Goal: Information Seeking & Learning: Learn about a topic

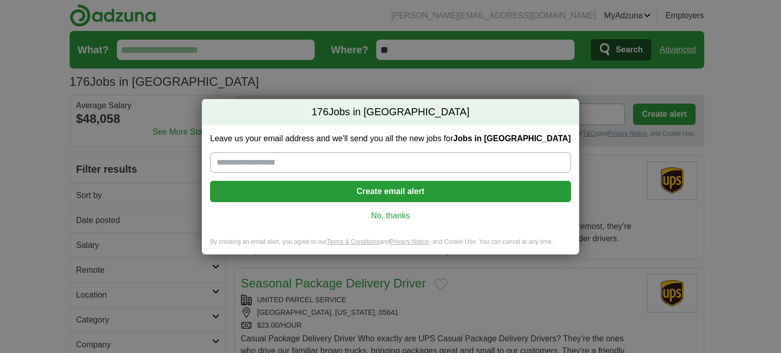
click at [396, 217] on link "No, thanks" at bounding box center [390, 216] width 344 height 11
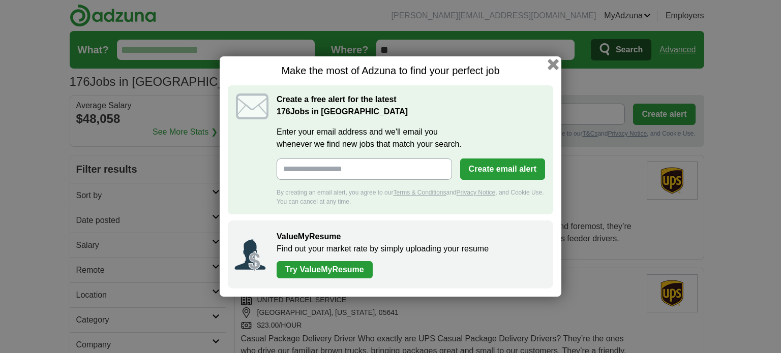
click at [549, 67] on button "button" at bounding box center [553, 64] width 11 height 11
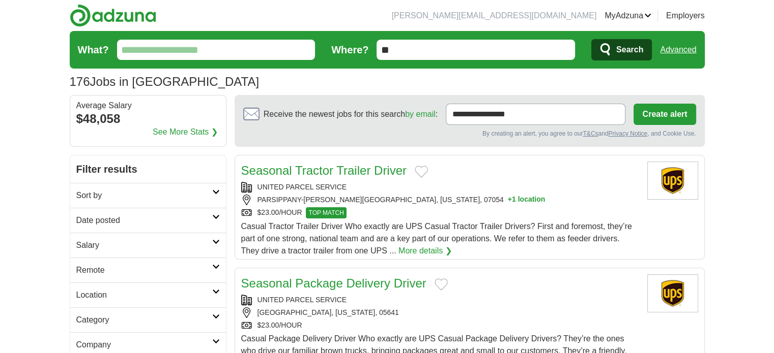
click at [317, 165] on link "Seasonal Tractor Trailer Driver" at bounding box center [323, 171] width 165 height 14
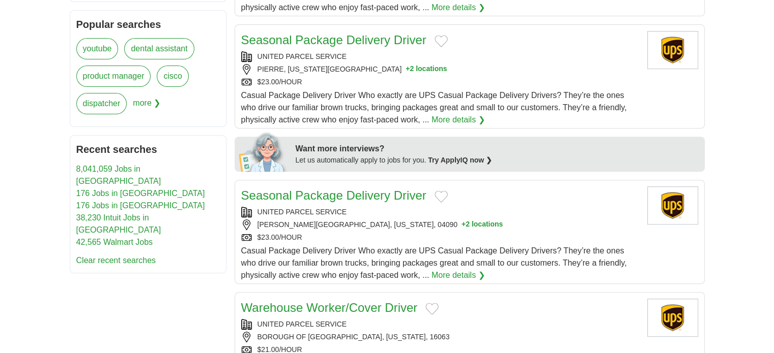
click at [344, 191] on link "Seasonal Package Delivery Driver" at bounding box center [333, 196] width 185 height 14
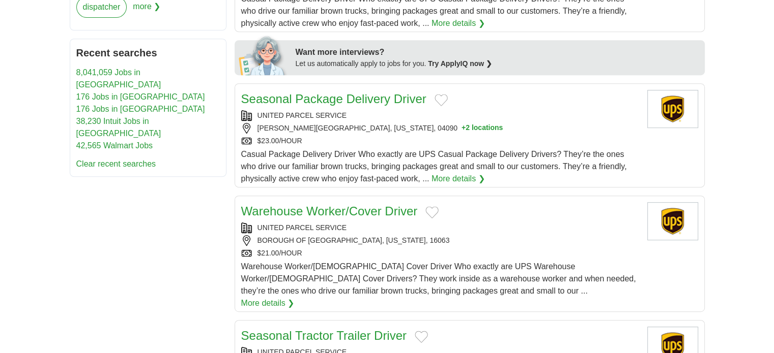
scroll to position [712, 0]
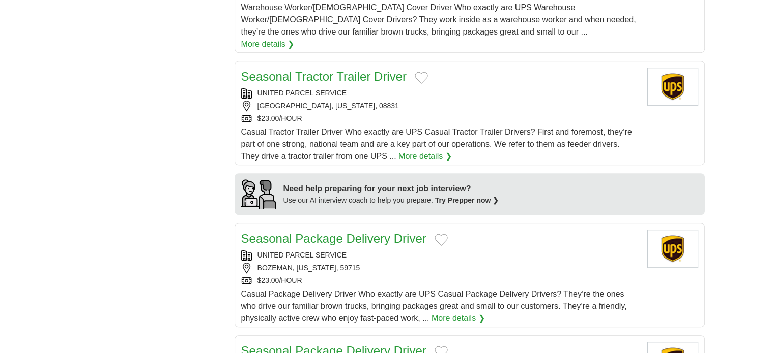
click at [351, 232] on link "Seasonal Package Delivery Driver" at bounding box center [333, 239] width 185 height 14
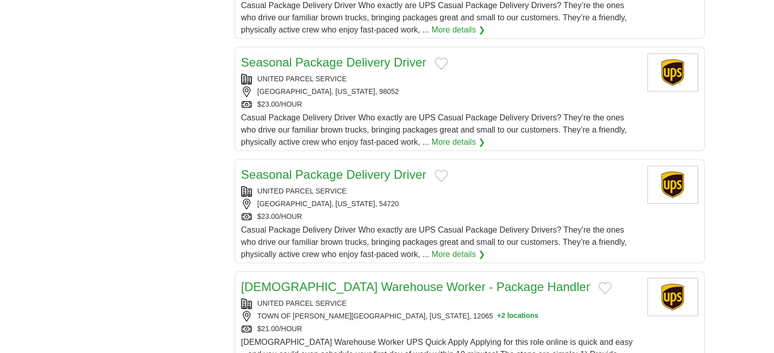
scroll to position [1119, 0]
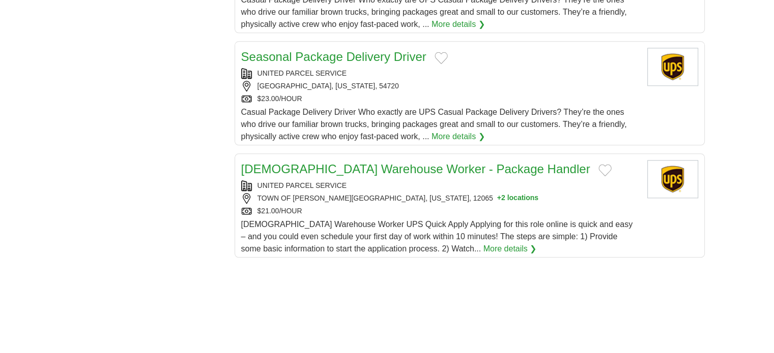
click at [399, 162] on link "[DEMOGRAPHIC_DATA] Warehouse Worker - Package Handler" at bounding box center [415, 169] width 349 height 14
click at [393, 162] on link "[DEMOGRAPHIC_DATA] Warehouse Worker - Package Handler" at bounding box center [415, 169] width 349 height 14
click at [381, 162] on link "[DEMOGRAPHIC_DATA] Warehouse Worker - Package Handler" at bounding box center [415, 169] width 349 height 14
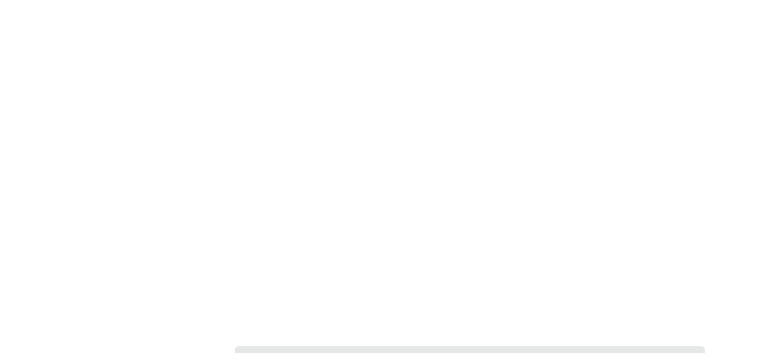
scroll to position [1780, 0]
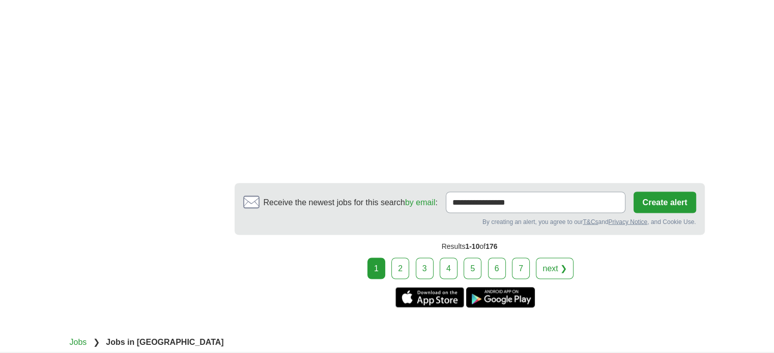
click at [548, 258] on link "next ❯" at bounding box center [555, 268] width 38 height 21
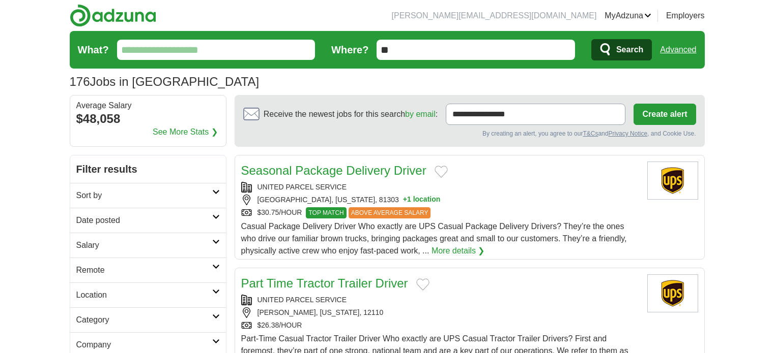
click at [341, 170] on link "Seasonal Package Delivery Driver" at bounding box center [333, 171] width 185 height 14
click at [338, 284] on link "Part Time Tractor Trailer Driver" at bounding box center [324, 284] width 167 height 14
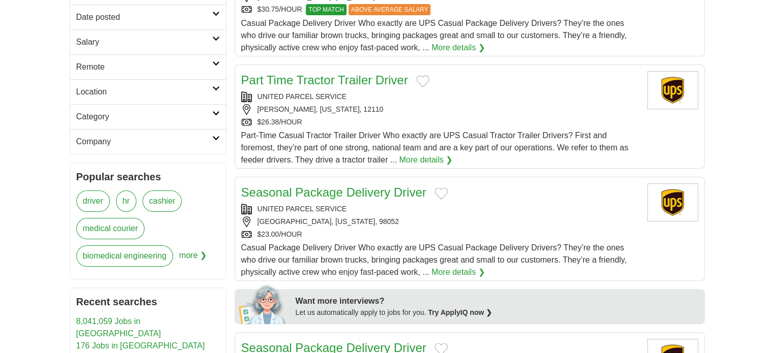
click at [348, 192] on link "Seasonal Package Delivery Driver" at bounding box center [333, 193] width 185 height 14
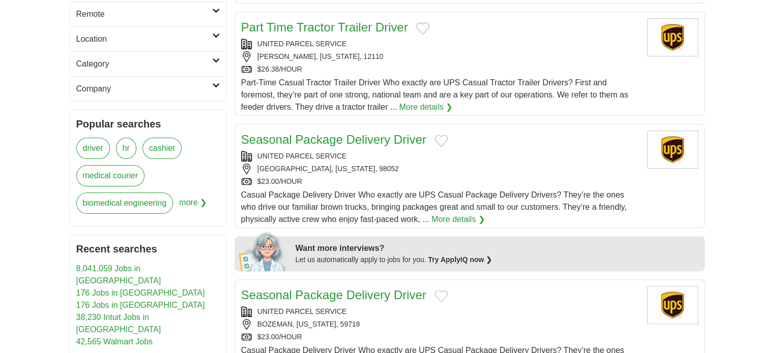
scroll to position [305, 0]
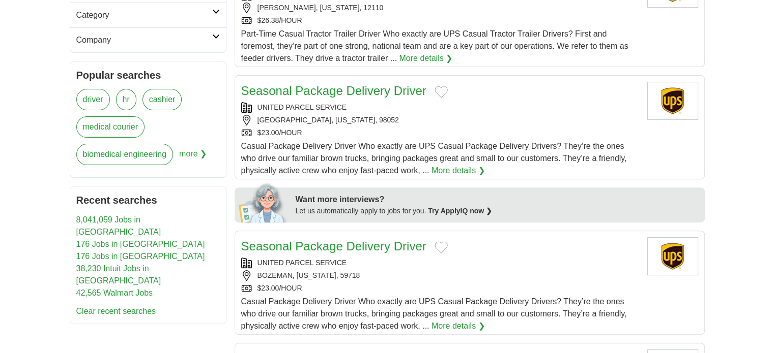
click at [342, 246] on link "Seasonal Package Delivery Driver" at bounding box center [333, 247] width 185 height 14
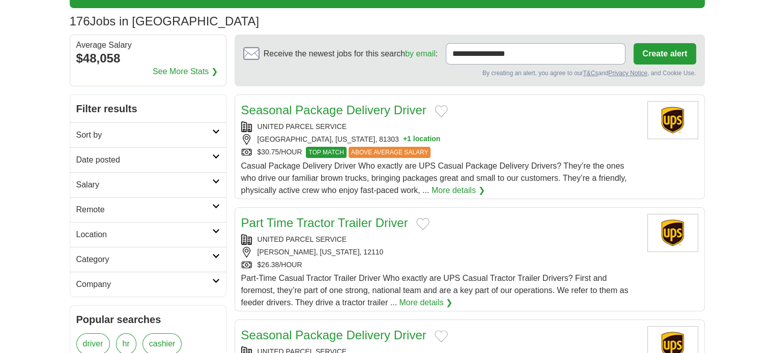
scroll to position [0, 0]
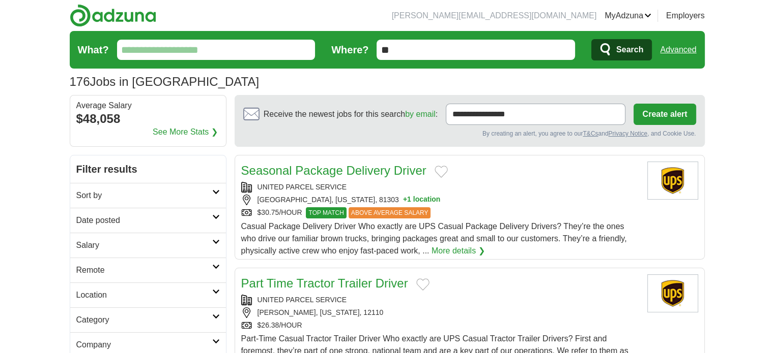
click at [254, 55] on input "What?" at bounding box center [216, 50] width 198 height 20
paste input "**********"
type input "**********"
click at [591, 39] on button "Search" at bounding box center [621, 49] width 61 height 21
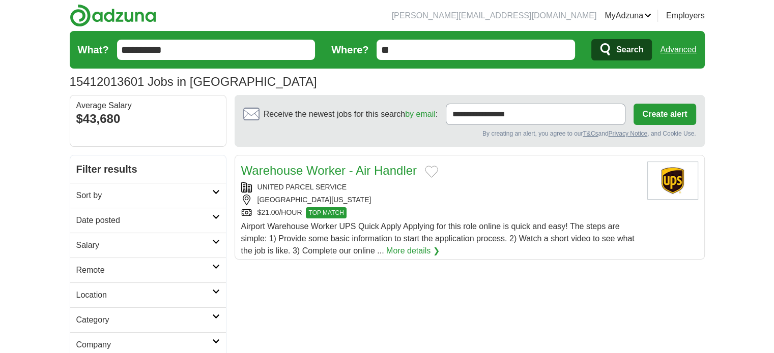
click at [365, 169] on link "Warehouse Worker - Air Handler" at bounding box center [328, 171] width 175 height 14
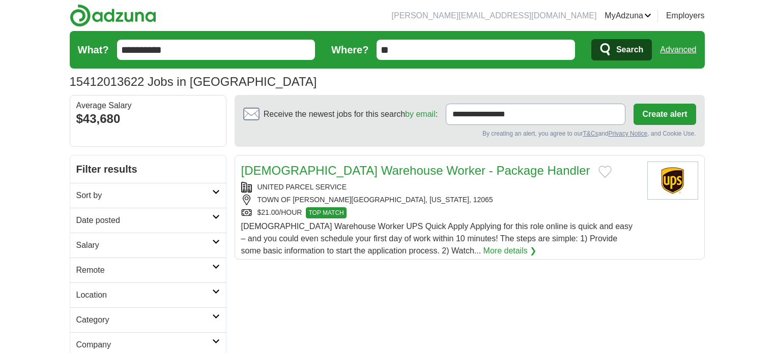
click at [350, 173] on link "[DEMOGRAPHIC_DATA] Warehouse Worker - Package Handler" at bounding box center [415, 171] width 349 height 14
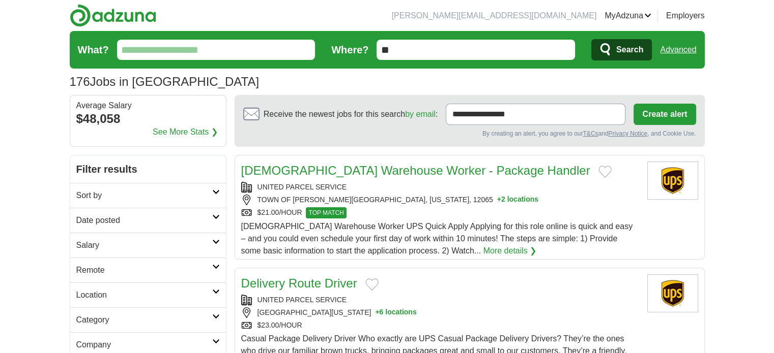
click at [257, 46] on input "What?" at bounding box center [216, 50] width 198 height 20
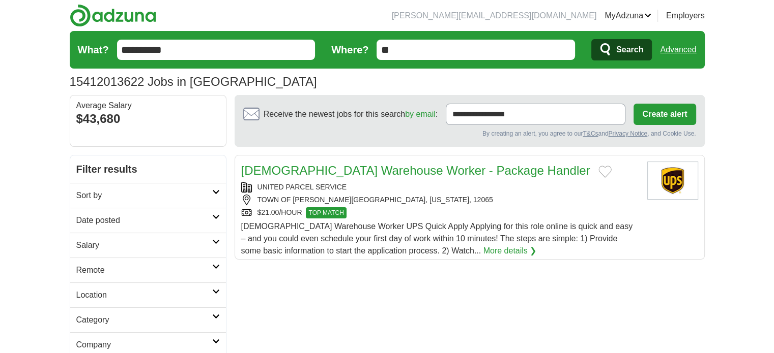
drag, startPoint x: 0, startPoint y: 0, endPoint x: 455, endPoint y: 170, distance: 485.6
click at [455, 170] on link "[DEMOGRAPHIC_DATA] Warehouse Worker - Package Handler" at bounding box center [415, 171] width 349 height 14
